Goal: Communication & Community: Participate in discussion

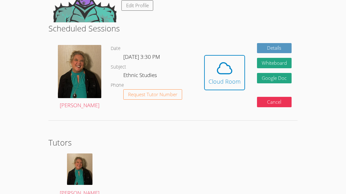
scroll to position [91, 0]
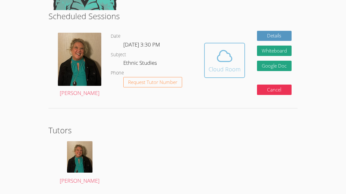
click at [228, 66] on div "Cloud Room" at bounding box center [224, 69] width 32 height 9
click at [214, 63] on span at bounding box center [224, 56] width 32 height 18
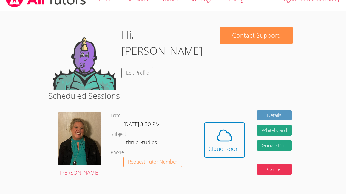
scroll to position [18, 0]
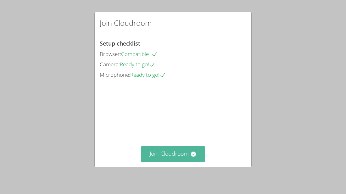
click at [162, 157] on button "Join Cloudroom" at bounding box center [173, 153] width 64 height 15
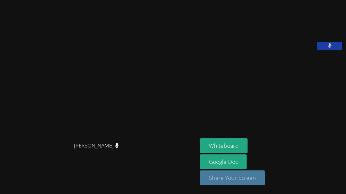
click at [227, 180] on button "Share Your Screen" at bounding box center [232, 177] width 65 height 15
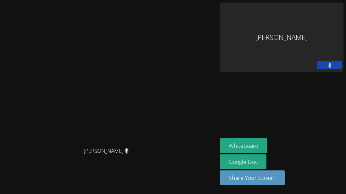
click at [291, 33] on div "[PERSON_NAME]" at bounding box center [281, 37] width 123 height 69
click at [292, 25] on div "[PERSON_NAME]" at bounding box center [281, 37] width 123 height 69
click at [285, 14] on div "[PERSON_NAME]" at bounding box center [281, 37] width 123 height 69
click at [297, 100] on aside "[PERSON_NAME] Whiteboard Google Doc Share Your Screen" at bounding box center [281, 97] width 128 height 194
click at [286, 39] on div "[PERSON_NAME]" at bounding box center [281, 37] width 123 height 69
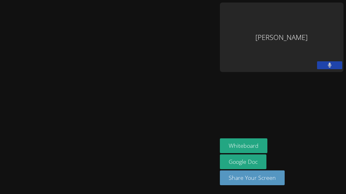
click at [156, 110] on video at bounding box center [108, 84] width 94 height 119
click at [156, 94] on video at bounding box center [108, 84] width 94 height 119
click at [276, 101] on aside "[PERSON_NAME] Whiteboard Google Doc Share Your Screen" at bounding box center [281, 97] width 128 height 194
click at [156, 25] on video at bounding box center [108, 84] width 94 height 119
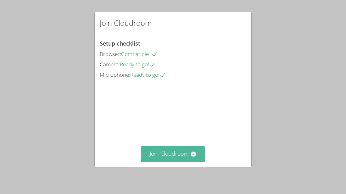
click at [183, 153] on button "Join Cloudroom" at bounding box center [173, 153] width 64 height 15
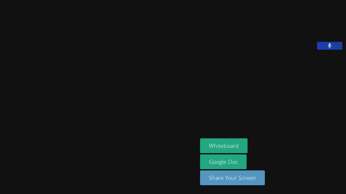
click at [98, 81] on video at bounding box center [99, 84] width 94 height 108
click at [72, 101] on video at bounding box center [99, 84] width 94 height 108
click at [208, 142] on button "Whiteboard" at bounding box center [223, 145] width 47 height 15
